Goal: Find contact information: Find contact information

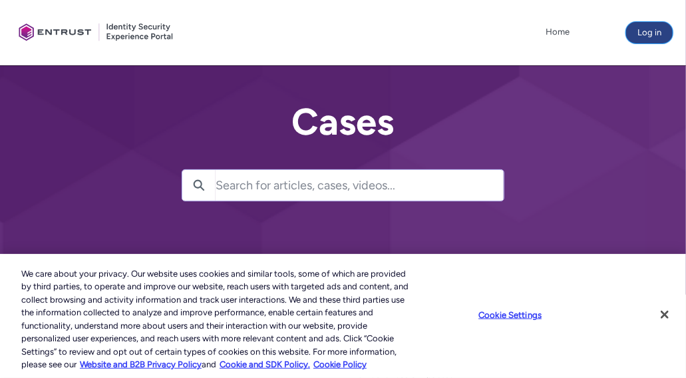
click at [644, 34] on button "Log in" at bounding box center [650, 32] width 47 height 21
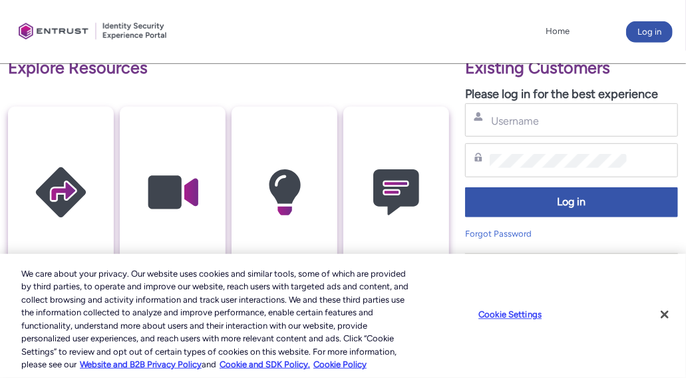
scroll to position [286, 0]
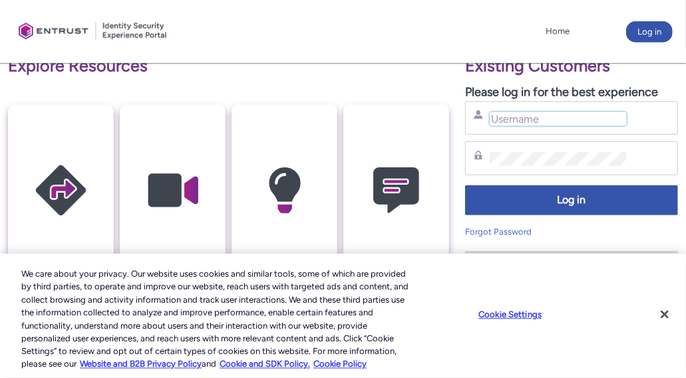
click at [553, 121] on input "Username" at bounding box center [558, 119] width 137 height 14
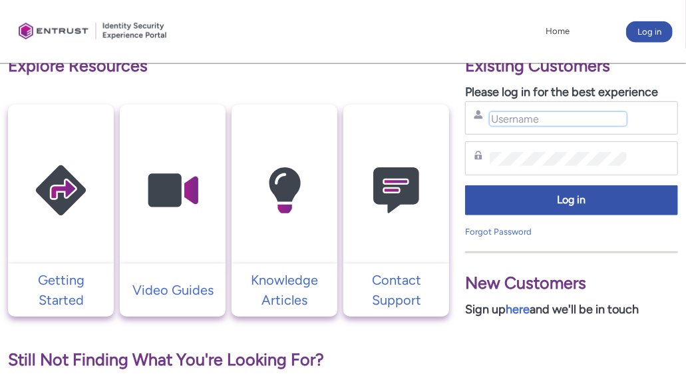
click at [553, 121] on input "Username" at bounding box center [558, 119] width 137 height 14
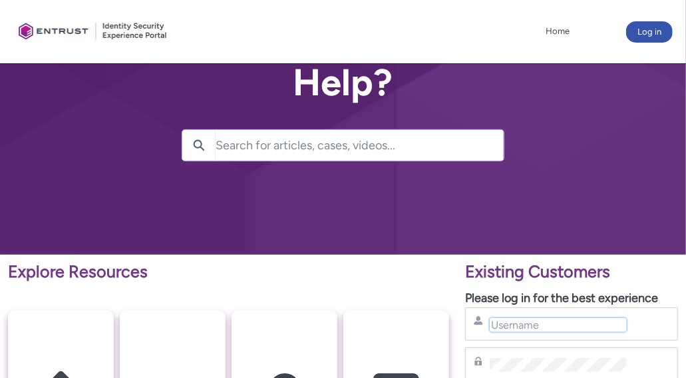
scroll to position [0, 0]
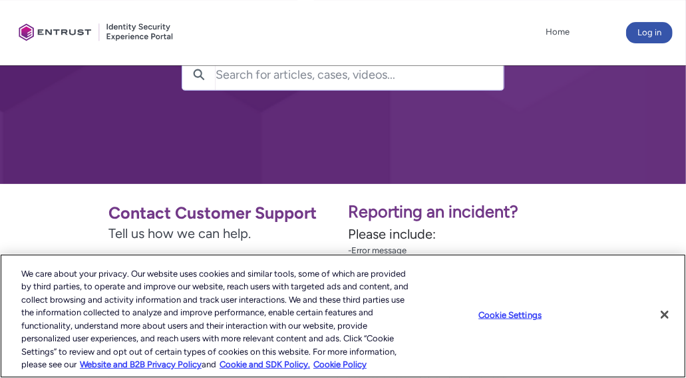
scroll to position [112, 0]
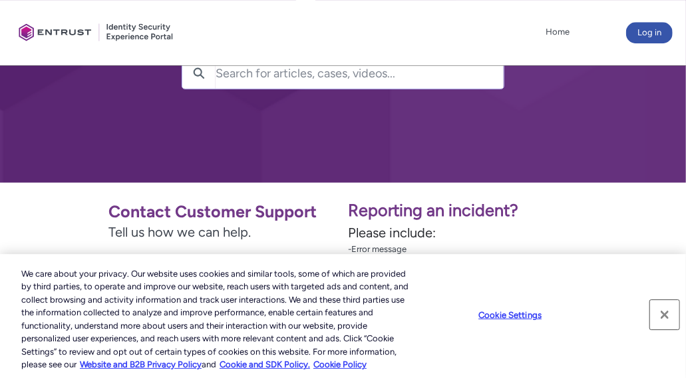
click at [666, 312] on button "Close" at bounding box center [664, 314] width 29 height 29
